Goal: Task Accomplishment & Management: Use online tool/utility

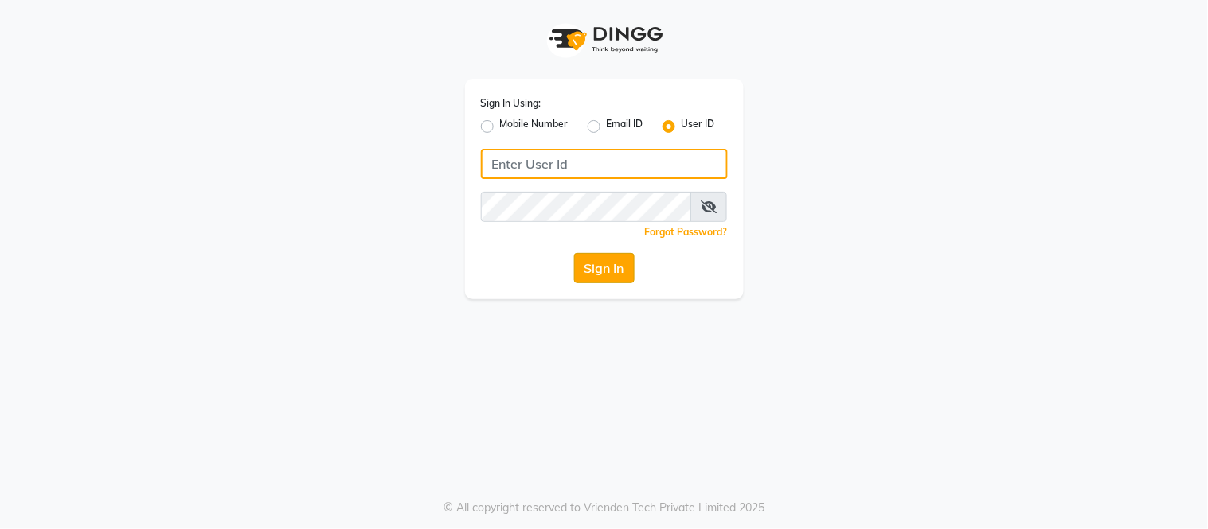
type input "thegelbottle"
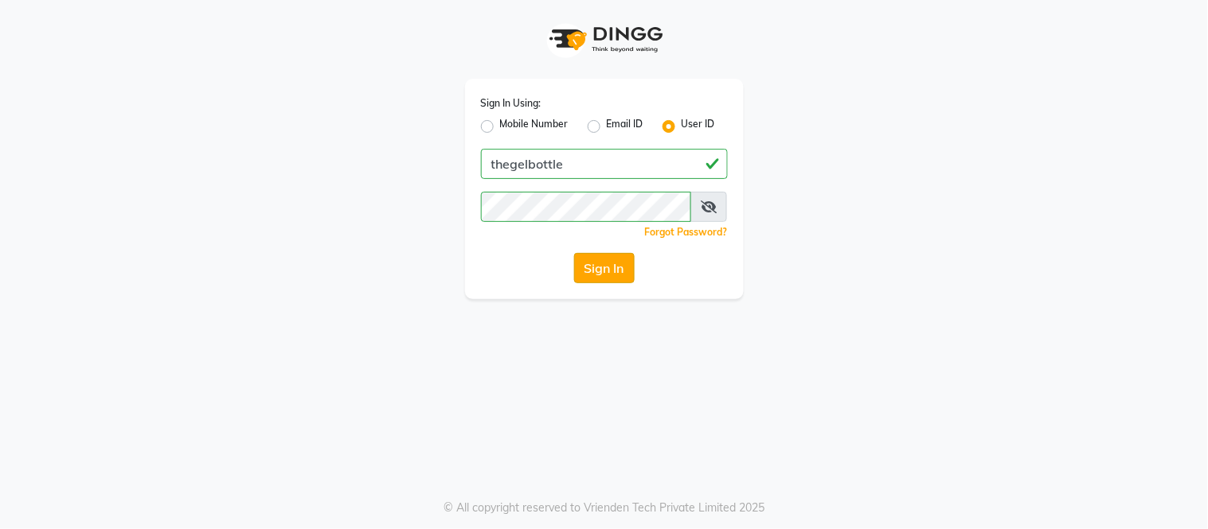
click at [602, 265] on button "Sign In" at bounding box center [604, 268] width 61 height 30
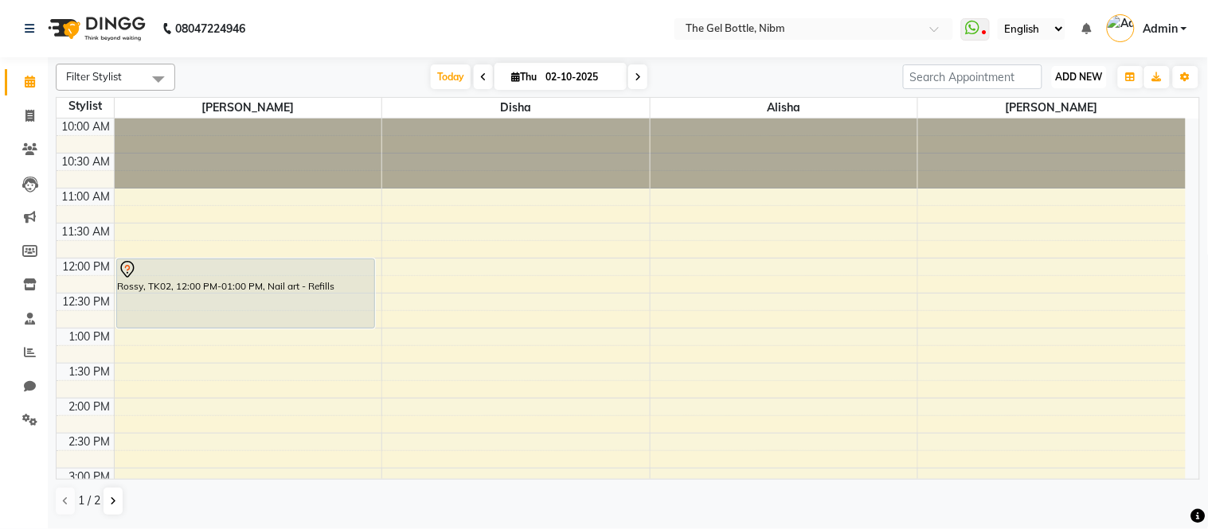
click at [1061, 75] on span "ADD NEW" at bounding box center [1079, 77] width 47 height 12
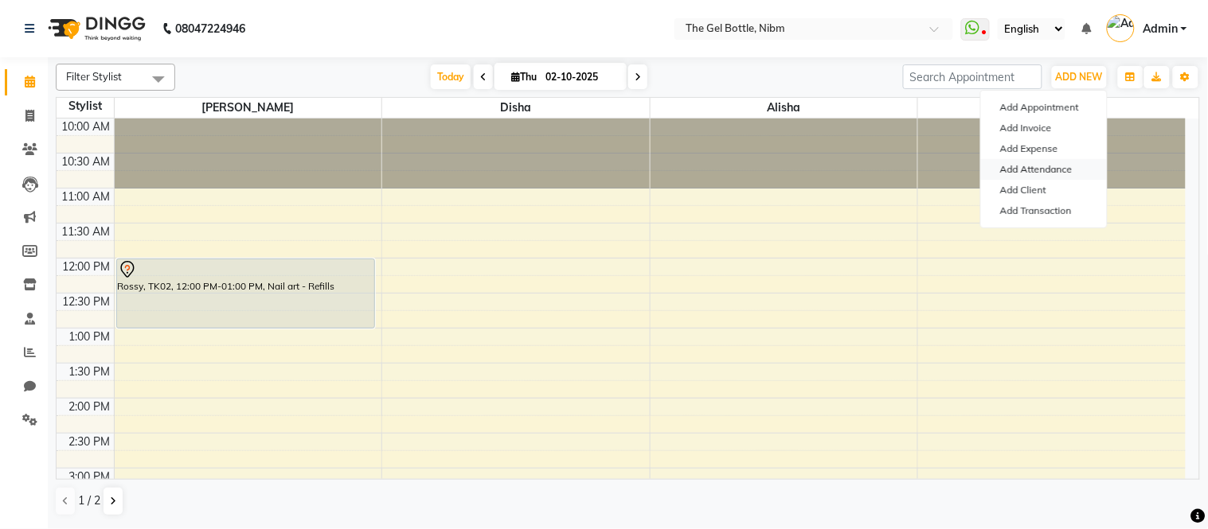
click at [1045, 166] on link "Add Attendance" at bounding box center [1044, 169] width 126 height 21
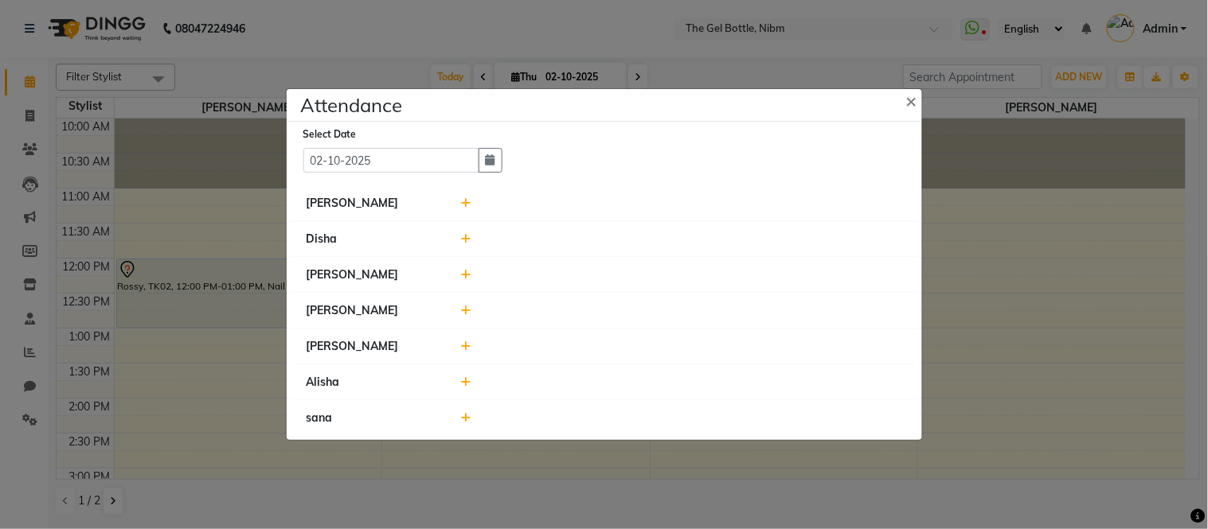
click at [471, 207] on div at bounding box center [681, 203] width 465 height 17
click at [461, 201] on icon at bounding box center [466, 202] width 10 height 11
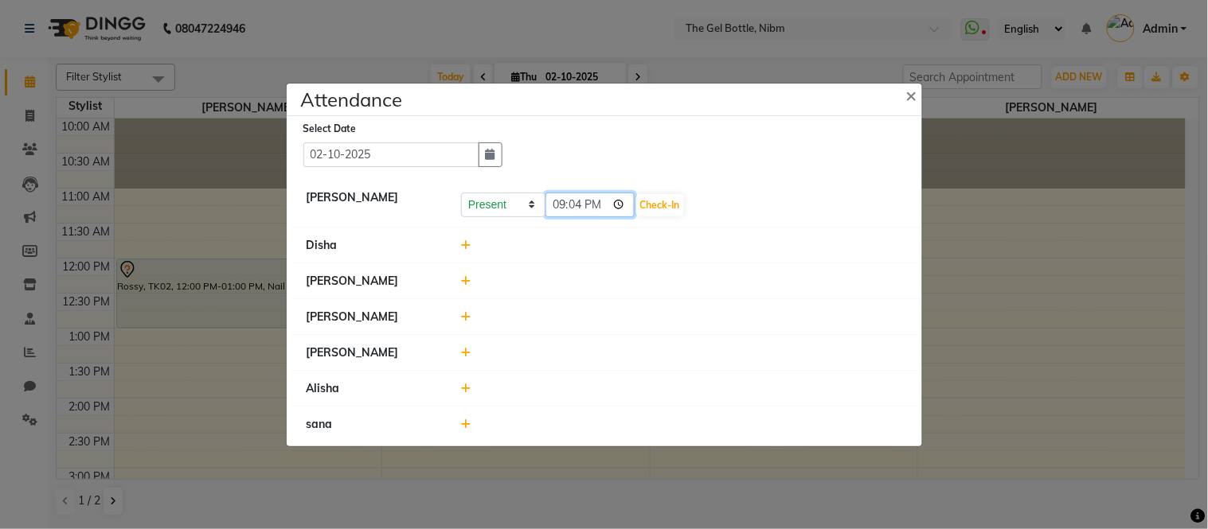
click at [603, 205] on input "21:04" at bounding box center [589, 205] width 89 height 25
type input "10:54"
click at [637, 207] on button "Check-In" at bounding box center [660, 205] width 48 height 22
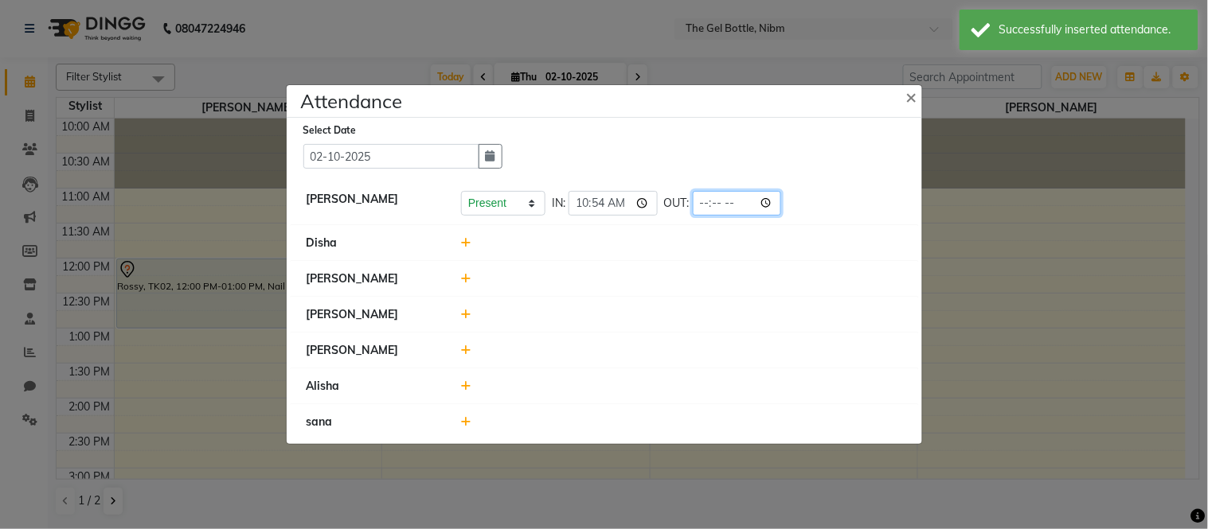
click at [728, 204] on input "time" at bounding box center [737, 203] width 89 height 25
click at [693, 201] on input "time" at bounding box center [737, 203] width 89 height 25
click at [725, 197] on input "time" at bounding box center [737, 203] width 89 height 25
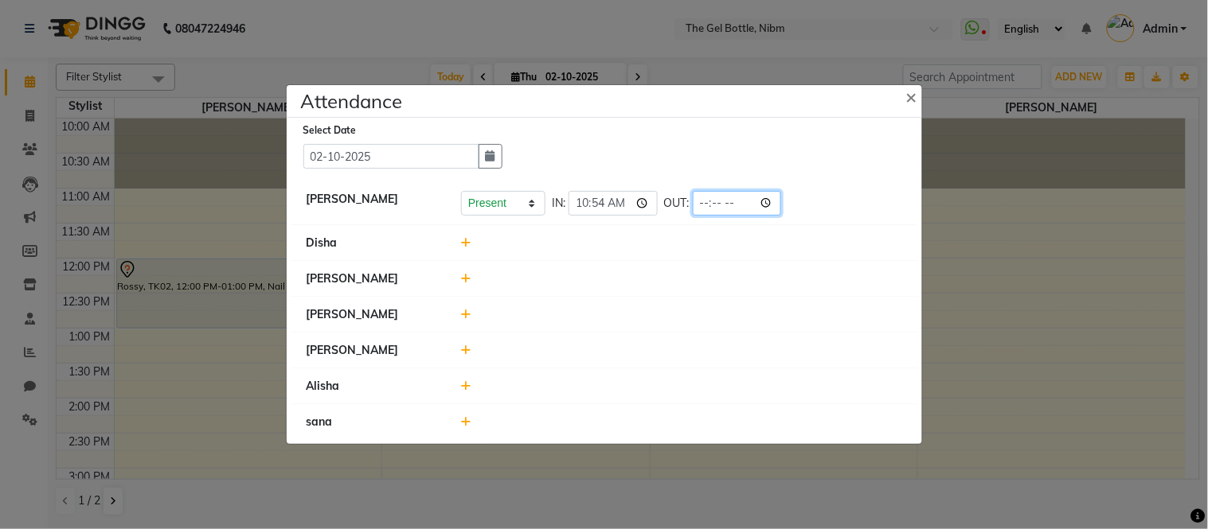
type input "21:05"
